Goal: Transaction & Acquisition: Purchase product/service

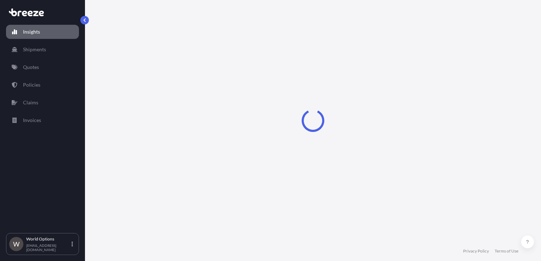
select select "2025"
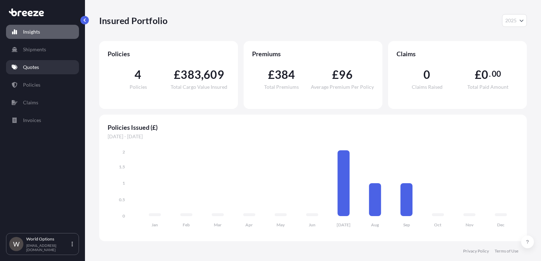
click at [48, 66] on link "Quotes" at bounding box center [42, 67] width 73 height 14
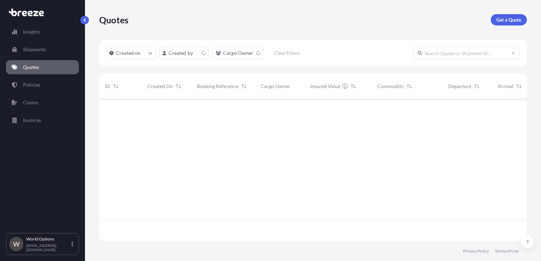
scroll to position [141, 422]
click at [515, 21] on p "Get a Quote" at bounding box center [509, 19] width 25 height 7
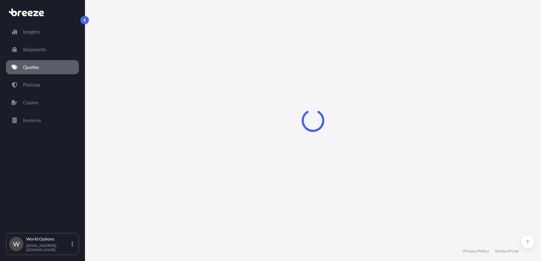
select select "Road"
select select "Sea"
select select "1"
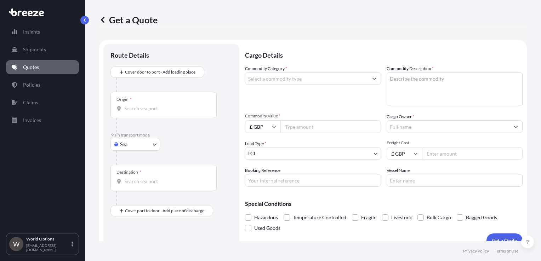
scroll to position [10, 0]
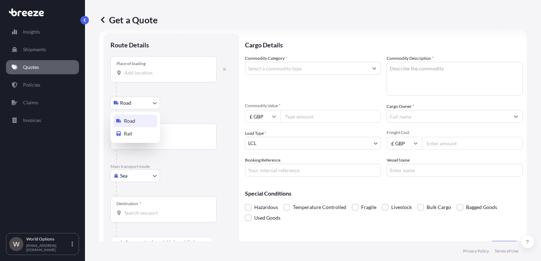
click at [123, 102] on body "Insights Shipments Quotes Policies Claims Invoices W World Options [EMAIL_ADDRE…" at bounding box center [270, 130] width 541 height 261
click at [132, 124] on span "Road" at bounding box center [129, 121] width 11 height 7
click at [135, 72] on input "Place of loading" at bounding box center [166, 72] width 84 height 7
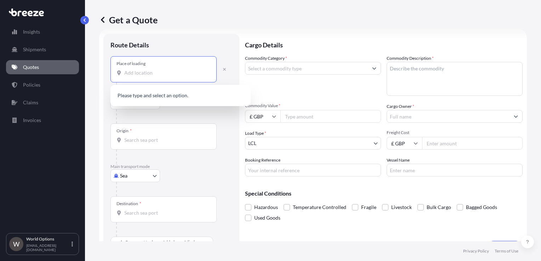
paste input "IP13 7FA"
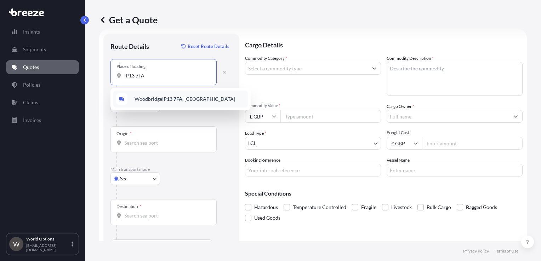
click at [151, 98] on span "Woodbridge IP13 7FA , [GEOGRAPHIC_DATA]" at bounding box center [185, 99] width 101 height 7
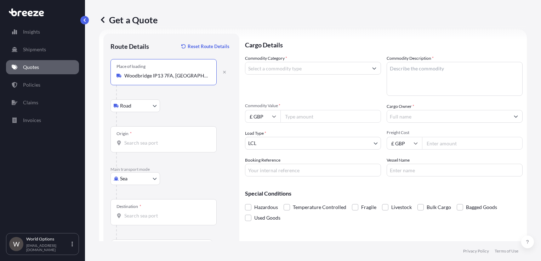
type input "Woodbridge IP13 7FA, [GEOGRAPHIC_DATA]"
click at [128, 180] on body "0 options available. 1 option available. Insights Shipments Quotes Policies Cla…" at bounding box center [270, 130] width 541 height 261
click at [127, 196] on span "Sea" at bounding box center [127, 196] width 7 height 7
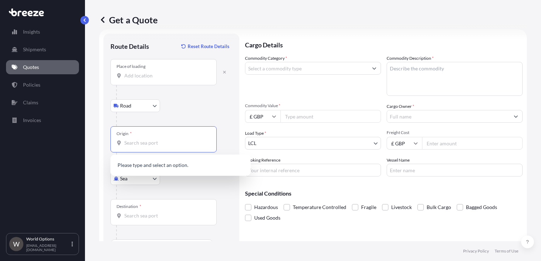
click at [137, 144] on input "Origin *" at bounding box center [166, 143] width 84 height 7
click at [148, 76] on input "Place of loading" at bounding box center [166, 75] width 84 height 7
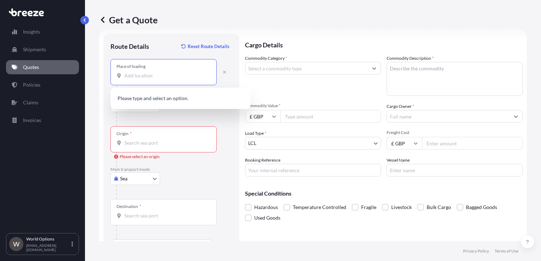
paste input "IP13 7FA"
click at [142, 100] on span "Woodbridge IP13 7FA , [GEOGRAPHIC_DATA]" at bounding box center [185, 99] width 101 height 7
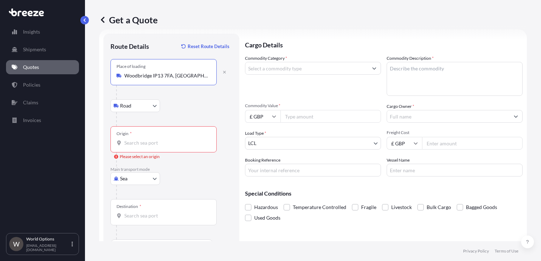
type input "Woodbridge IP13 7FA, [GEOGRAPHIC_DATA]"
click at [144, 145] on input "Origin * Please select an origin" at bounding box center [166, 143] width 84 height 7
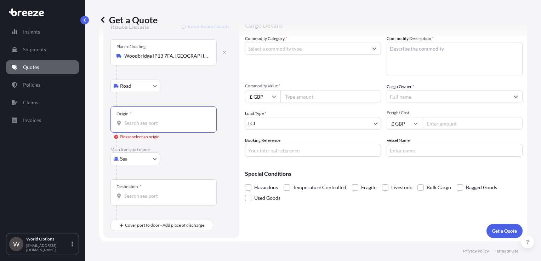
scroll to position [30, 0]
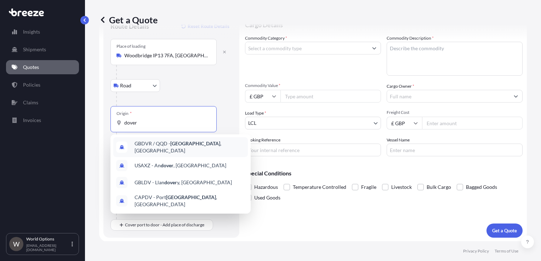
click at [161, 147] on span "GBDVR / QQD - [GEOGRAPHIC_DATA] , [GEOGRAPHIC_DATA]" at bounding box center [190, 147] width 110 height 14
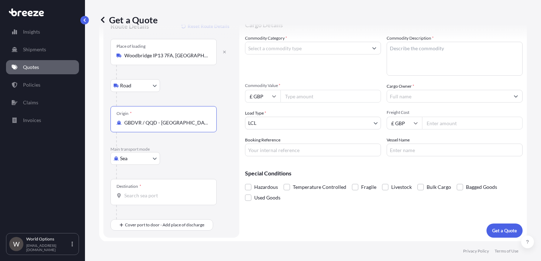
type input "GBDVR / QQD - [GEOGRAPHIC_DATA], [GEOGRAPHIC_DATA]"
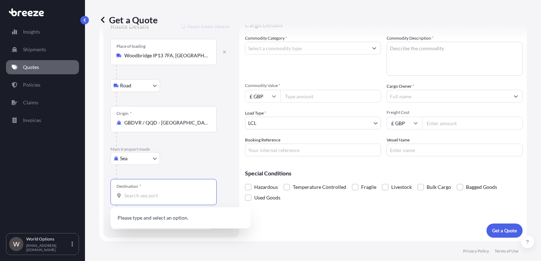
click at [141, 194] on input "Destination *" at bounding box center [166, 195] width 84 height 7
click at [203, 159] on div "Sea Sea Air Road Rail" at bounding box center [171, 158] width 122 height 13
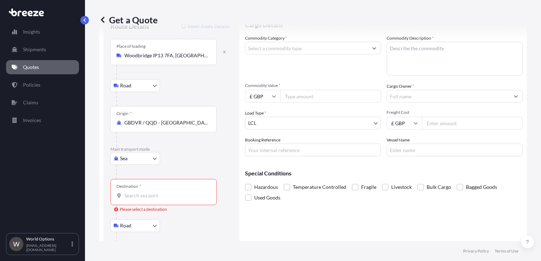
scroll to position [72, 0]
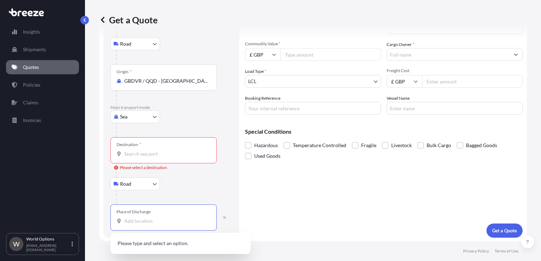
click at [141, 219] on input "Place of Discharge" at bounding box center [166, 221] width 84 height 7
paste input "BT3 9DT"
click at [145, 244] on span "Belfast BT3 9DT , [GEOGRAPHIC_DATA]" at bounding box center [190, 246] width 110 height 14
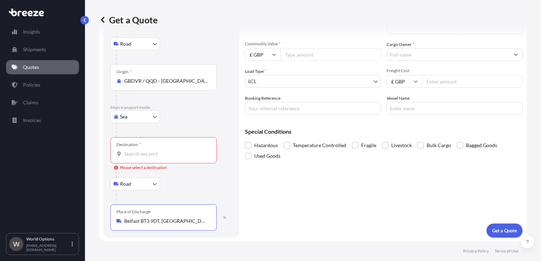
type input "Belfast BT3 9DT, [GEOGRAPHIC_DATA]"
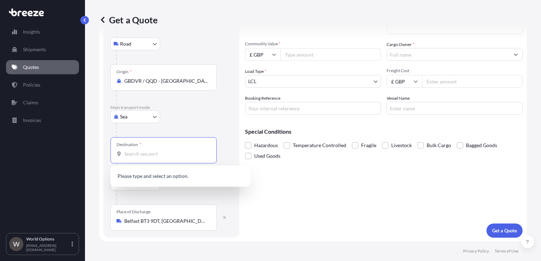
click at [141, 155] on input "Destination * Please select a destination" at bounding box center [166, 154] width 84 height 7
drag, startPoint x: 151, startPoint y: 154, endPoint x: 113, endPoint y: 154, distance: 37.9
click at [113, 154] on div "Destination * [GEOGRAPHIC_DATA] har" at bounding box center [163, 150] width 106 height 26
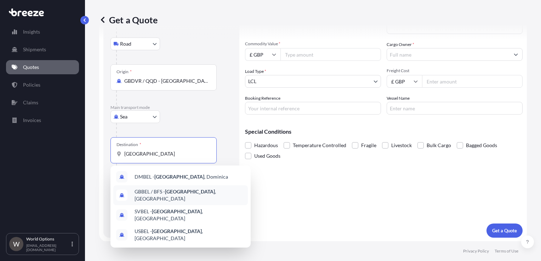
click at [143, 194] on span "GBBEL / BFS - [GEOGRAPHIC_DATA] , [GEOGRAPHIC_DATA]" at bounding box center [190, 195] width 110 height 14
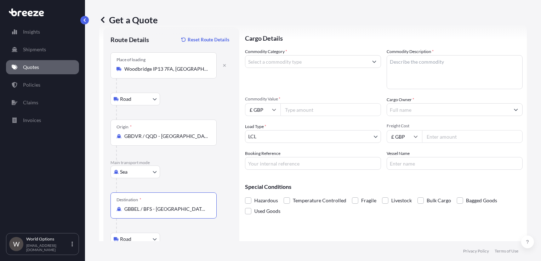
scroll to position [0, 0]
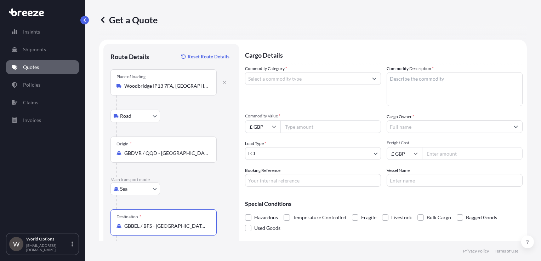
type input "GBBEL / BFS - [GEOGRAPHIC_DATA], [GEOGRAPHIC_DATA]"
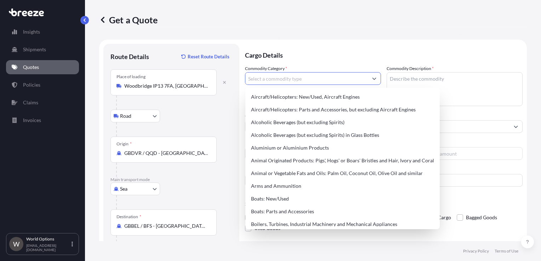
click at [280, 81] on input "Commodity Category *" at bounding box center [306, 78] width 123 height 13
click at [274, 54] on p "Cargo Details" at bounding box center [384, 54] width 278 height 21
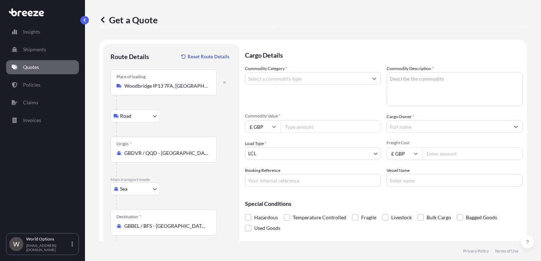
drag, startPoint x: 274, startPoint y: 54, endPoint x: 261, endPoint y: 56, distance: 13.6
click at [261, 56] on p "Cargo Details" at bounding box center [384, 54] width 278 height 21
drag, startPoint x: 288, startPoint y: 56, endPoint x: 255, endPoint y: 52, distance: 32.8
click at [255, 52] on p "Cargo Details" at bounding box center [384, 54] width 278 height 21
drag, startPoint x: 255, startPoint y: 52, endPoint x: 261, endPoint y: 57, distance: 8.1
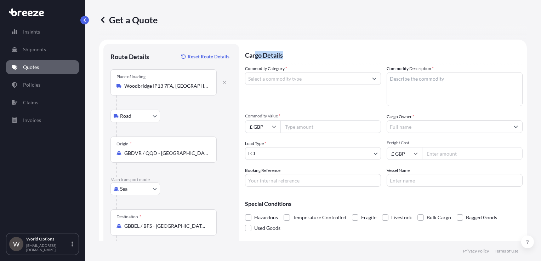
click at [261, 57] on p "Cargo Details" at bounding box center [384, 54] width 278 height 21
click at [292, 80] on input "Commodity Category *" at bounding box center [306, 78] width 123 height 13
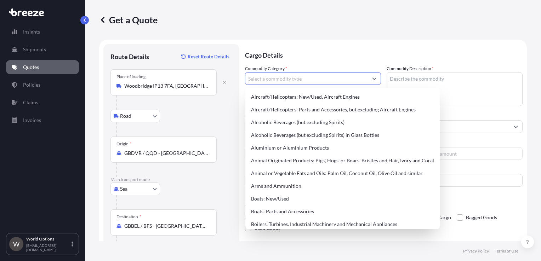
type input "s"
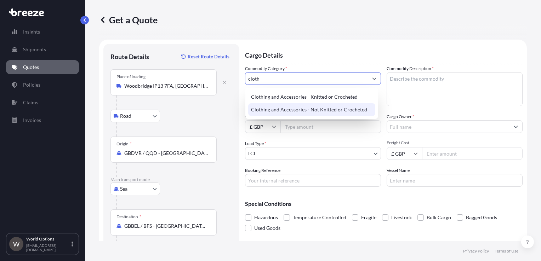
click at [293, 106] on div "Clothing and Accessories - Not Knitted or Crocheted" at bounding box center [311, 109] width 127 height 13
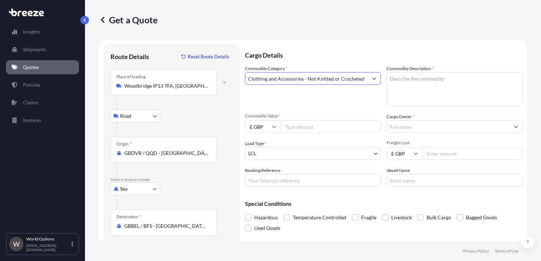
type input "Clothing and Accessories - Not Knitted or Crocheted"
click at [448, 88] on textarea "Commodity Description *" at bounding box center [455, 89] width 136 height 34
type textarea "Printed t-shirts"
click at [304, 127] on input "Commodity Value *" at bounding box center [330, 126] width 101 height 13
paste input "12219.20"
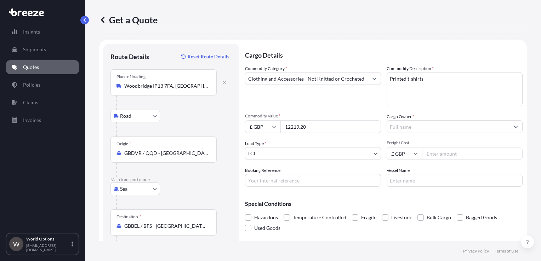
click at [319, 124] on input "12219.20" at bounding box center [330, 126] width 101 height 13
type input "9500"
click at [319, 103] on div "Commodity Category * Clothing and Accessories - Not Knitted or Crocheted" at bounding box center [313, 85] width 136 height 41
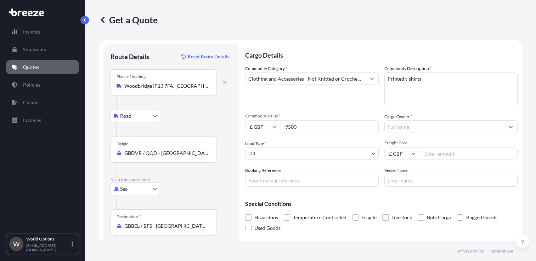
click at [413, 127] on input "Cargo Owner *" at bounding box center [445, 126] width 120 height 13
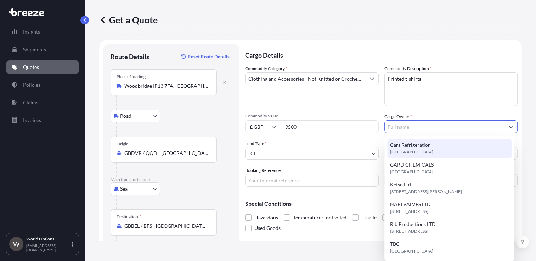
paste input "DOVES PRINT & EMBROIDERY LTD"
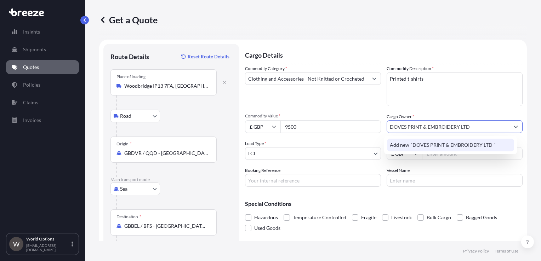
click at [432, 147] on span "Add new "DOVES PRINT & EMBROIDERY LTD "" at bounding box center [443, 145] width 106 height 7
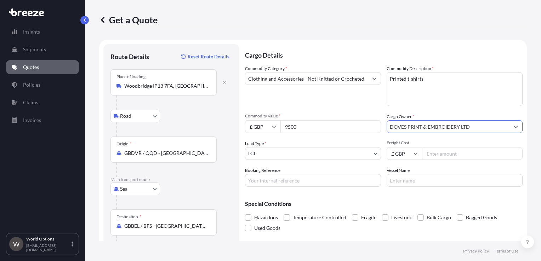
type input "DOVES PRINT & EMBROIDERY LTD"
click at [449, 154] on input "Freight Cost" at bounding box center [472, 153] width 101 height 13
type input "450"
click at [303, 185] on input "Booking Reference" at bounding box center [313, 180] width 136 height 13
paste input "F2321960"
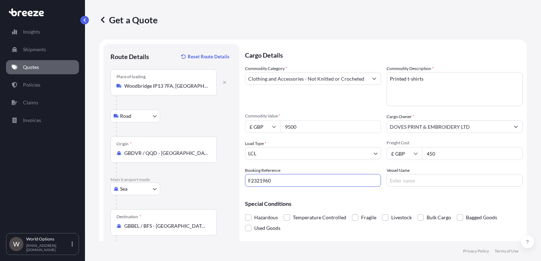
type input "F2321960"
click at [409, 181] on input "Vessel Name" at bounding box center [455, 180] width 136 height 13
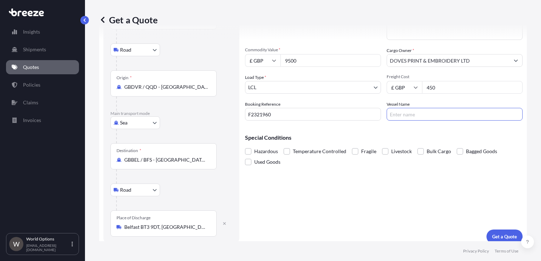
scroll to position [72, 0]
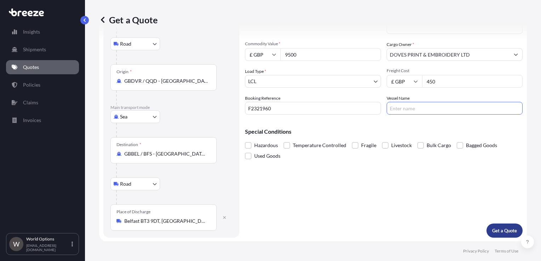
click at [507, 230] on p "Get a Quote" at bounding box center [504, 230] width 25 height 7
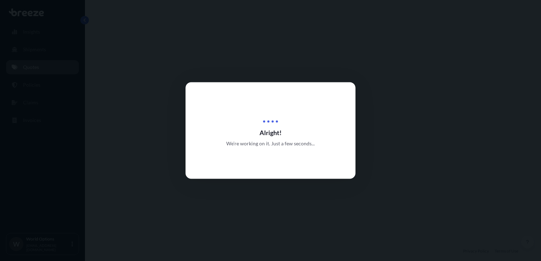
select select "Road"
select select "Sea"
select select "Road"
select select "1"
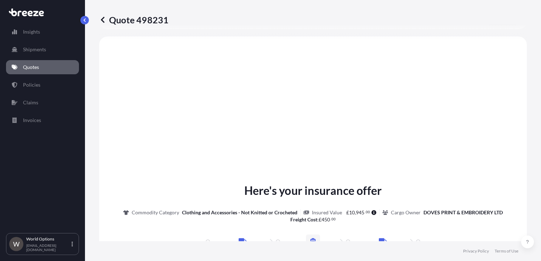
scroll to position [283, 0]
click at [463, 140] on div "Here's your insurance offer Commodity Category Clothing and Accessories - Not K…" at bounding box center [313, 262] width 408 height 433
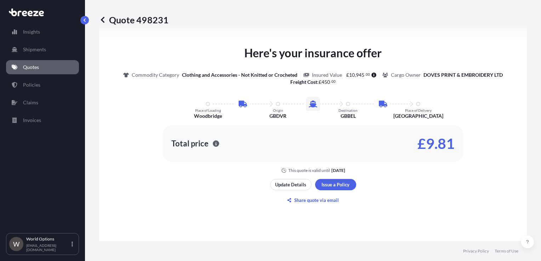
scroll to position [460, 0]
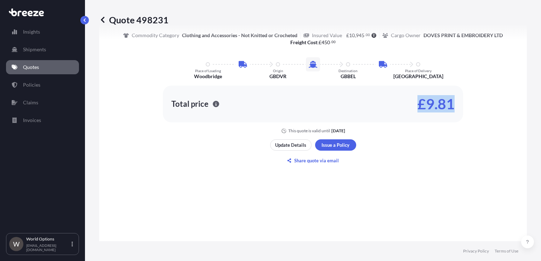
drag, startPoint x: 417, startPoint y: 107, endPoint x: 477, endPoint y: 106, distance: 60.2
click at [477, 106] on div "Here's your insurance offer Commodity Category Clothing and Accessories - Not K…" at bounding box center [313, 69] width 408 height 129
copy p "£9.81"
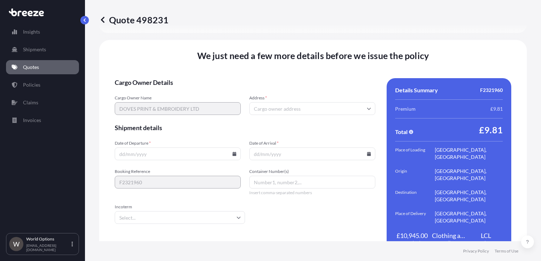
scroll to position [1002, 0]
click at [271, 102] on input "Address *" at bounding box center [312, 108] width 126 height 13
click at [277, 102] on input "Address *" at bounding box center [312, 108] width 126 height 13
paste input "THE BUSINESS CENTRE"
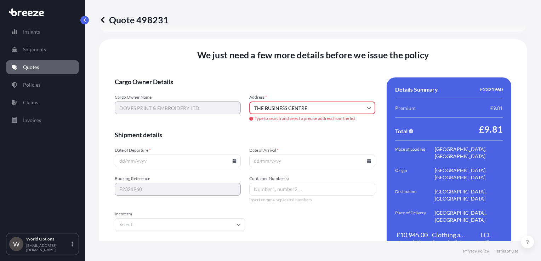
scroll to position [1009, 0]
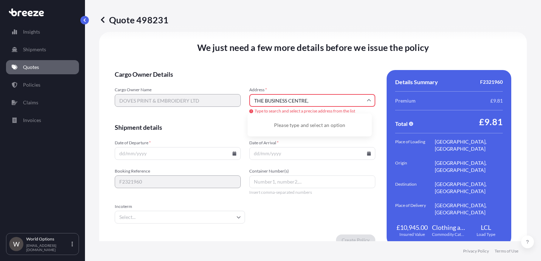
paste input "WOODBRIDGE"
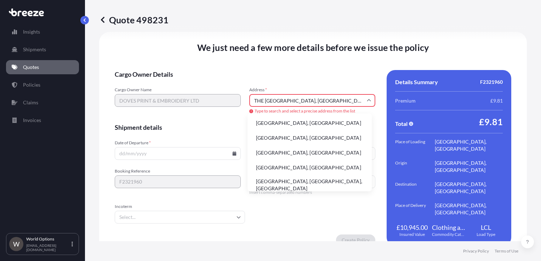
click at [343, 94] on input "THE [GEOGRAPHIC_DATA], [GEOGRAPHIC_DATA]" at bounding box center [312, 100] width 126 height 13
paste input "IP13 7SA"
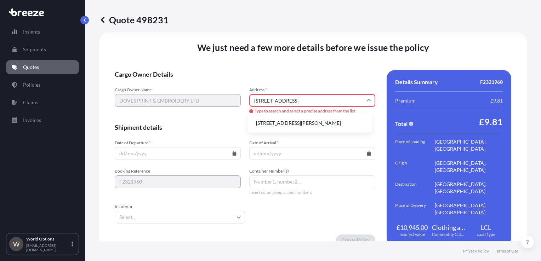
click at [320, 122] on li "[STREET_ADDRESS][PERSON_NAME]" at bounding box center [309, 123] width 119 height 13
type input "[STREET_ADDRESS][PERSON_NAME]"
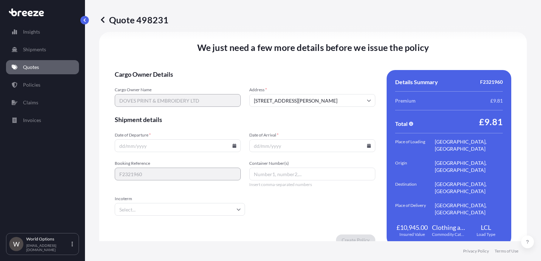
scroll to position [1002, 0]
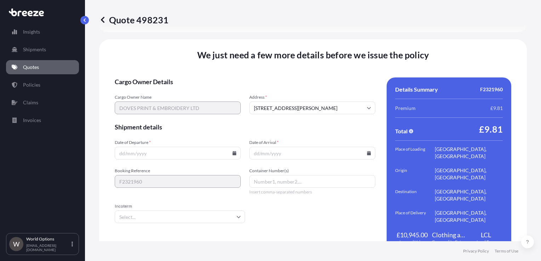
click at [233, 151] on icon at bounding box center [235, 153] width 4 height 4
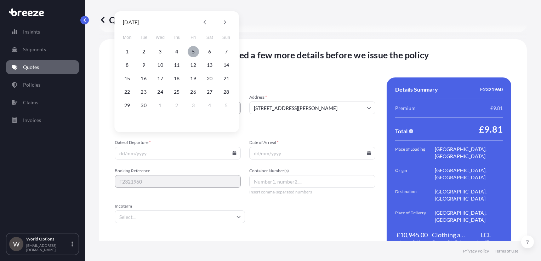
click at [195, 52] on button "5" at bounding box center [193, 51] width 11 height 11
type input "[DATE]"
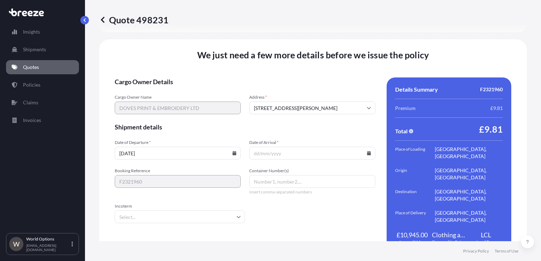
click at [363, 147] on input "Date of Arrival *" at bounding box center [312, 153] width 126 height 13
click at [367, 151] on icon at bounding box center [369, 153] width 4 height 4
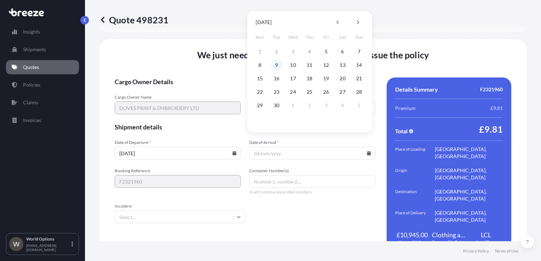
click at [276, 66] on button "9" at bounding box center [276, 64] width 11 height 11
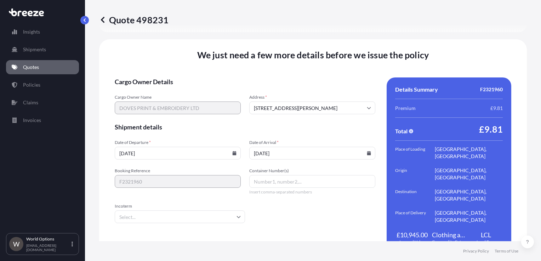
type input "[DATE]"
click at [187, 211] on input "Incoterm" at bounding box center [180, 217] width 130 height 13
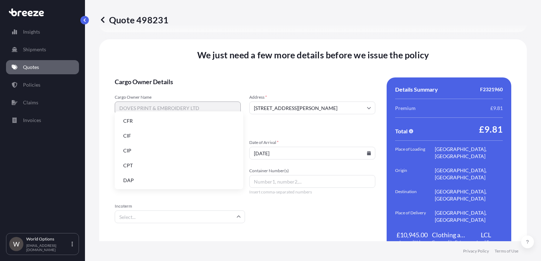
click at [158, 178] on li "DAP" at bounding box center [179, 180] width 123 height 13
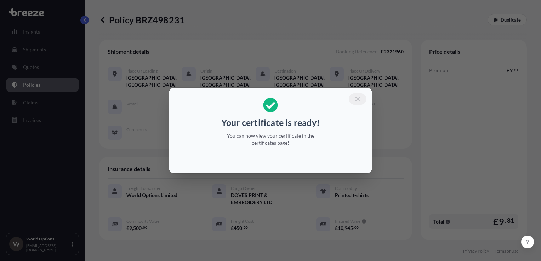
click at [359, 100] on icon "button" at bounding box center [357, 99] width 6 height 6
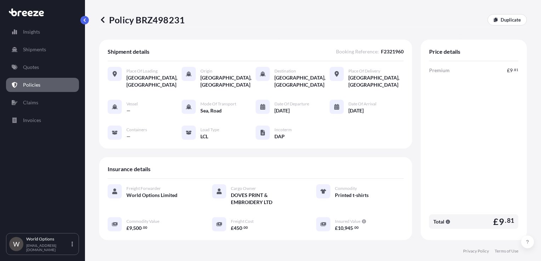
click at [175, 13] on div "Policy BRZ498231 Duplicate" at bounding box center [313, 20] width 428 height 40
drag, startPoint x: 175, startPoint y: 13, endPoint x: 171, endPoint y: 17, distance: 5.5
click at [171, 17] on p "Policy BRZ498231" at bounding box center [142, 19] width 86 height 11
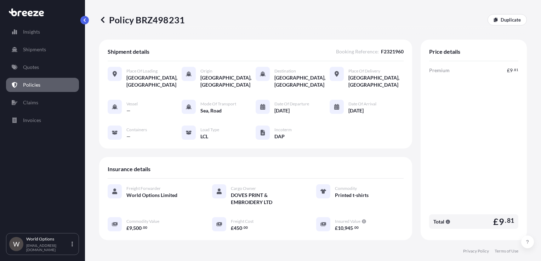
click at [157, 22] on p "Policy BRZ498231" at bounding box center [142, 19] width 86 height 11
copy p "BRZ498231"
click at [35, 62] on link "Quotes" at bounding box center [42, 67] width 73 height 14
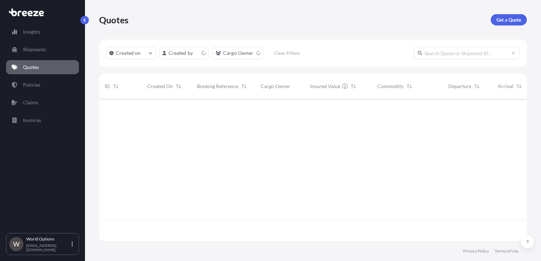
scroll to position [141, 422]
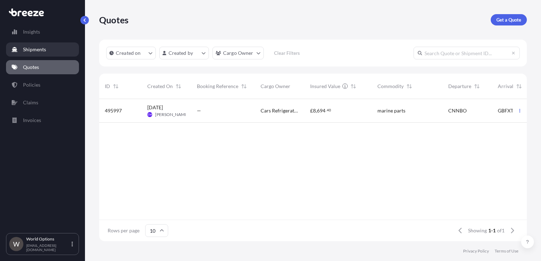
click at [38, 48] on p "Shipments" at bounding box center [34, 49] width 23 height 7
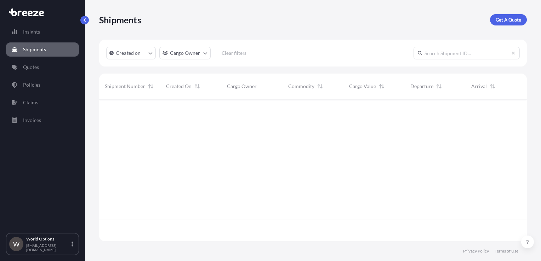
scroll to position [163, 422]
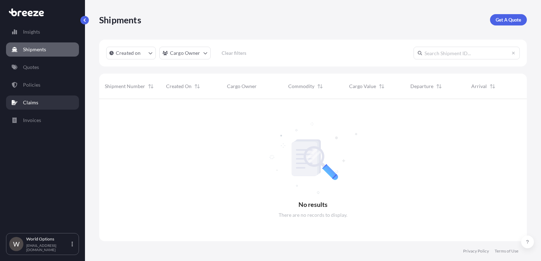
click at [37, 98] on link "Claims" at bounding box center [42, 103] width 73 height 14
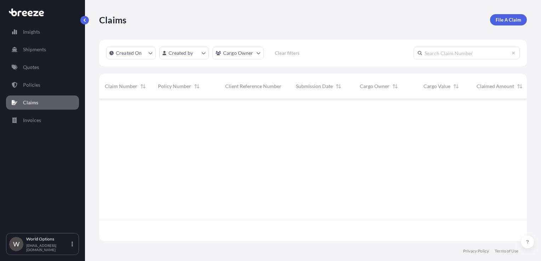
scroll to position [163, 422]
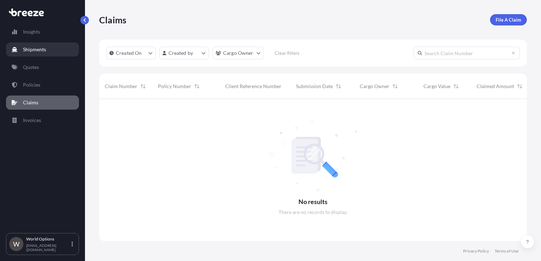
click at [39, 46] on p "Shipments" at bounding box center [34, 49] width 23 height 7
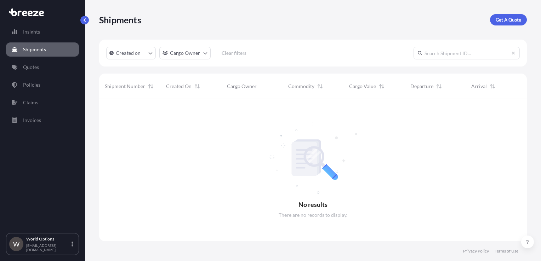
scroll to position [163, 422]
click at [45, 66] on link "Quotes" at bounding box center [42, 67] width 73 height 14
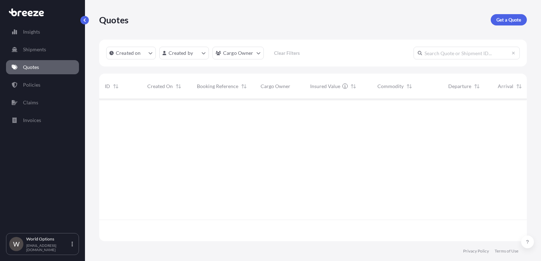
scroll to position [141, 422]
